Goal: Information Seeking & Learning: Learn about a topic

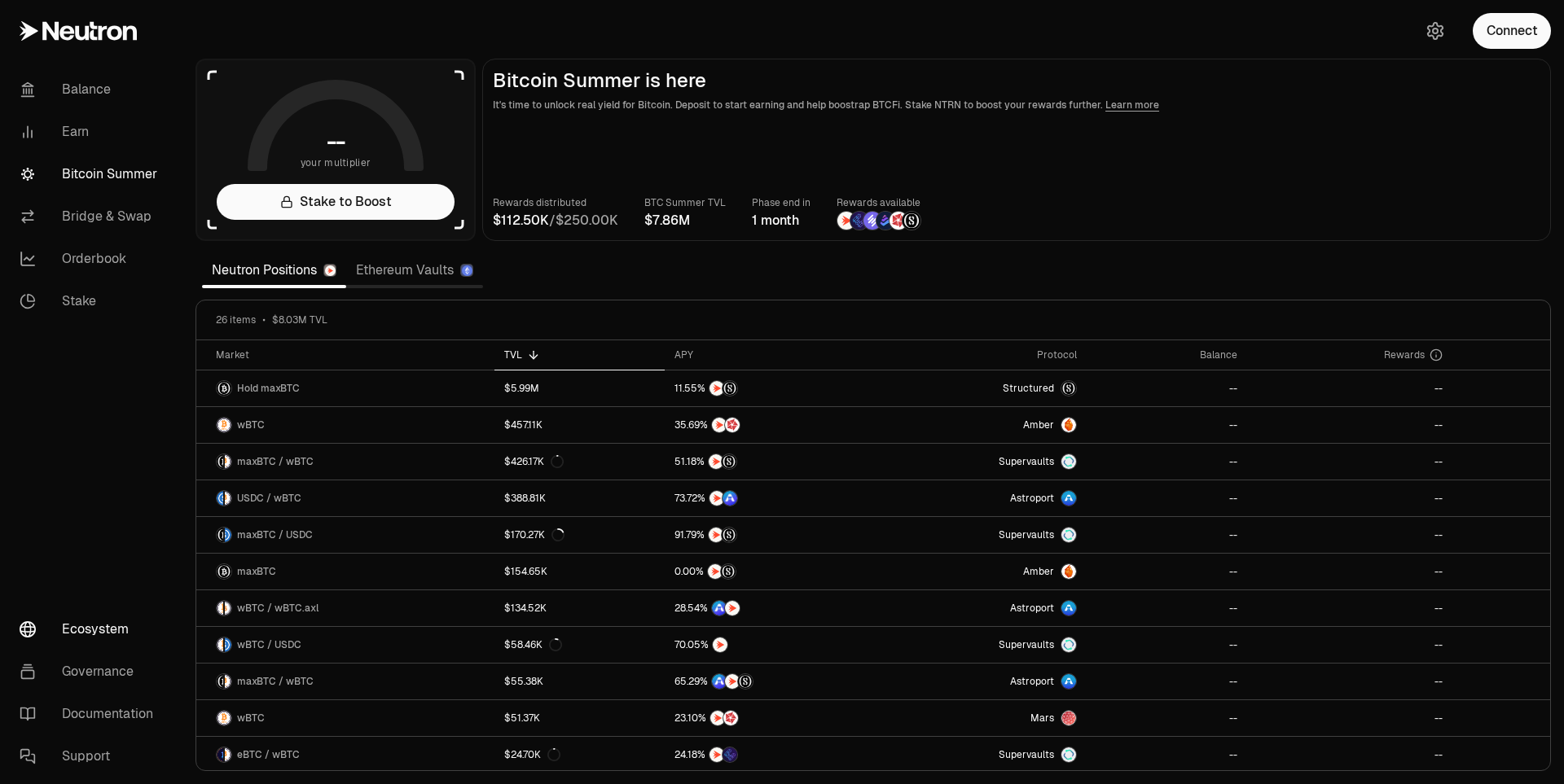
click at [94, 629] on link "Ecosystem" at bounding box center [91, 629] width 170 height 42
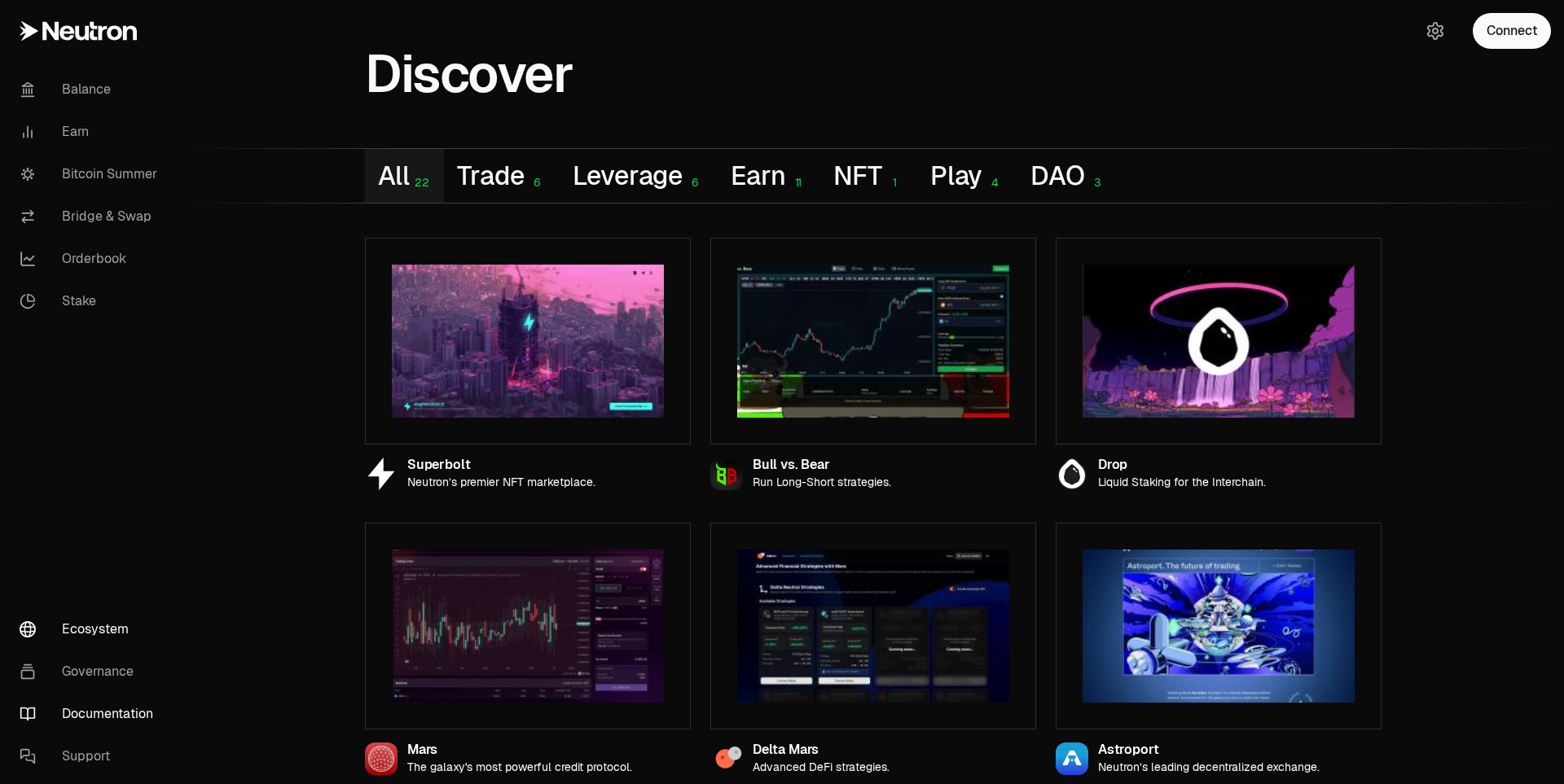
click at [96, 712] on link "Documentation" at bounding box center [91, 715] width 170 height 42
click at [78, 304] on link "Stake" at bounding box center [91, 301] width 170 height 42
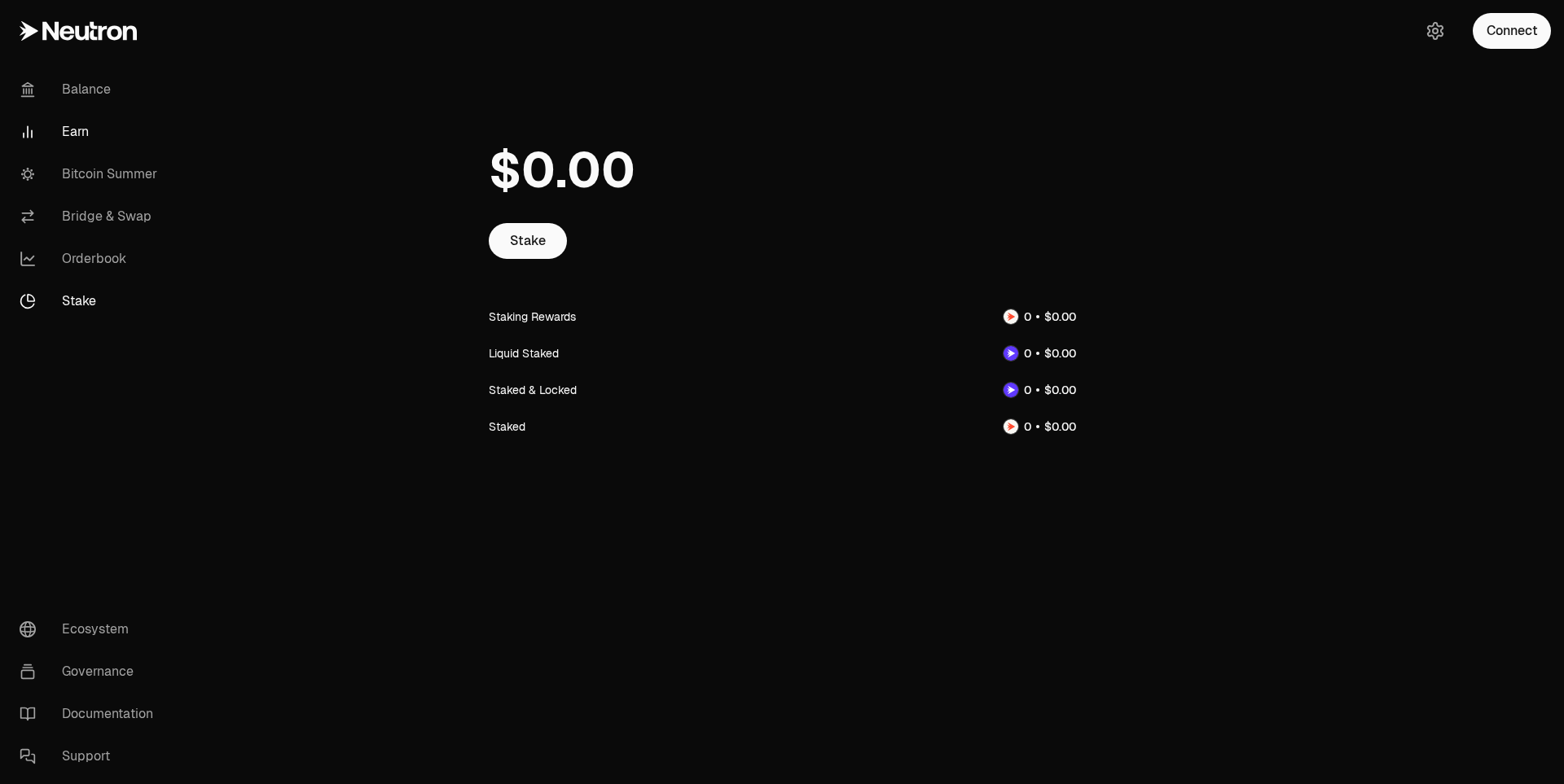
click at [69, 142] on link "Earn" at bounding box center [91, 132] width 170 height 42
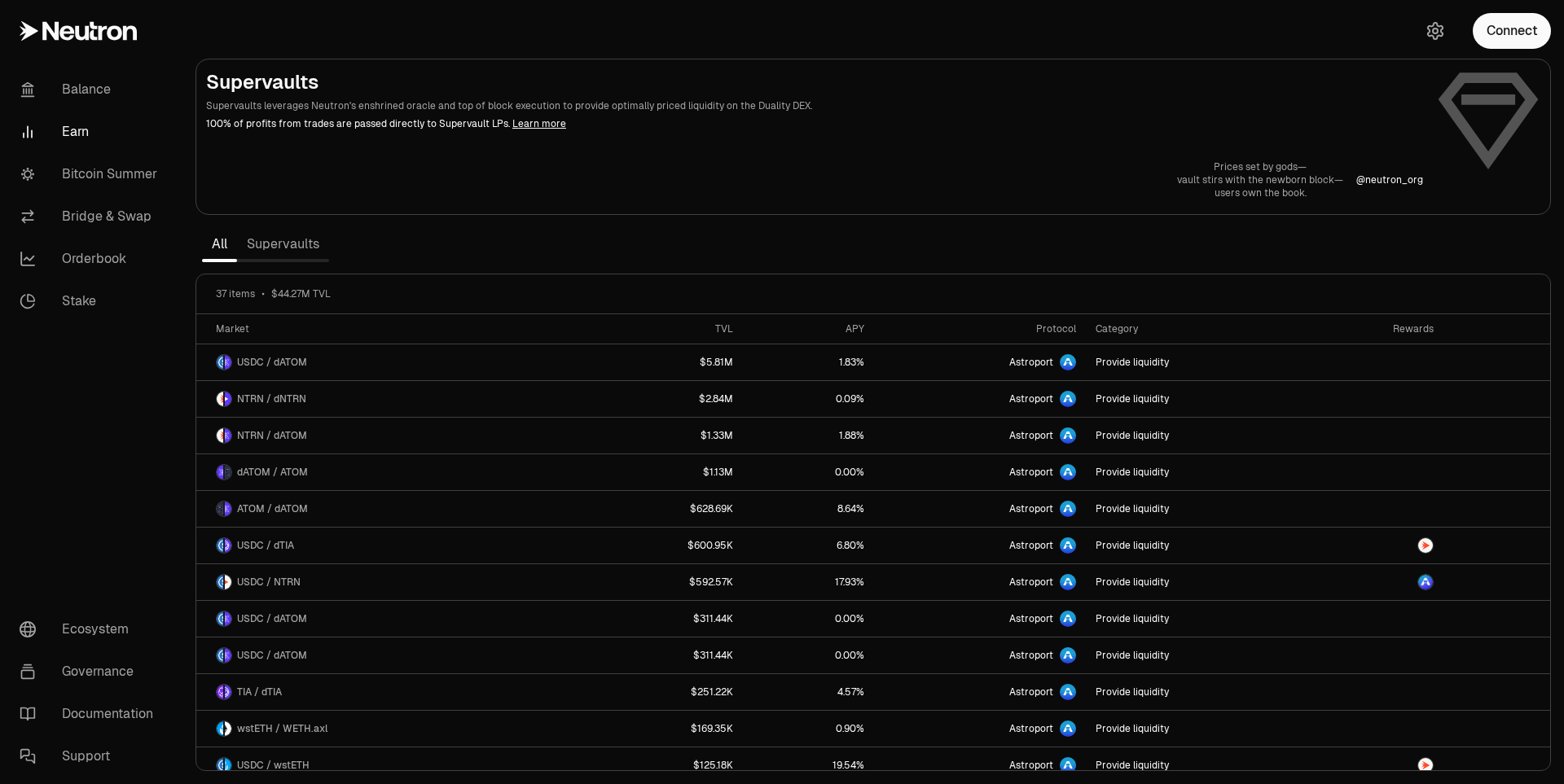
click at [528, 126] on link "Learn more" at bounding box center [539, 123] width 54 height 13
